Goal: Task Accomplishment & Management: Complete application form

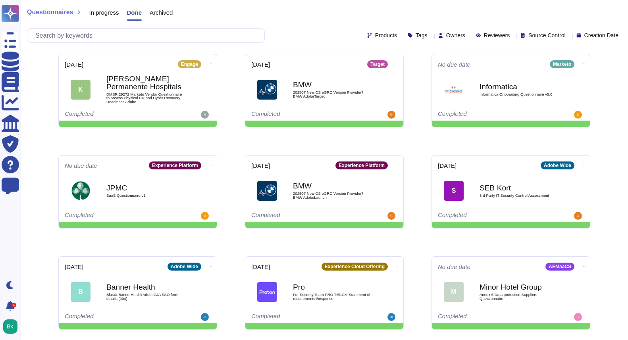
scroll to position [116, 0]
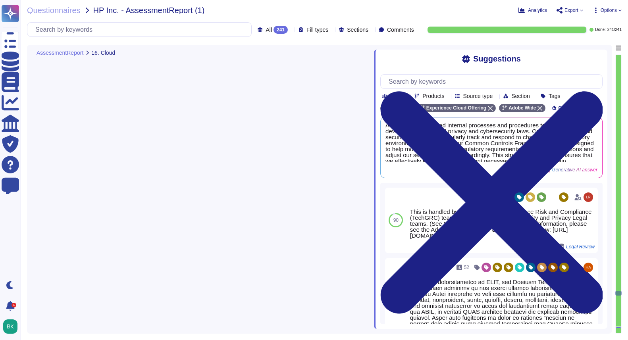
type textarea "1. Adobe provides a cloud-based service as it offers a SaaS solution. 2. The se…"
type textarea "Adobe utilizes a dual approach in its cloud deployment model, incorporating bot…"
type textarea "Adobe primarily utilizes a Software as a Service (SaaS) model for its solutions…"
type textarea "User management in the cloud network for the services provided is managed by th…"
type textarea "Hosting Providers provide managed compute, network, data, and storage services …"
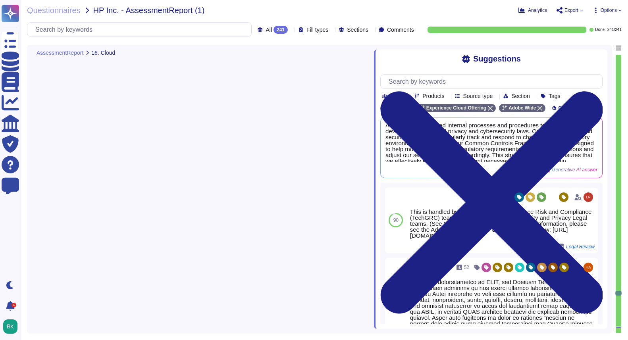
scroll to position [23211, 0]
